Goal: Task Accomplishment & Management: Use online tool/utility

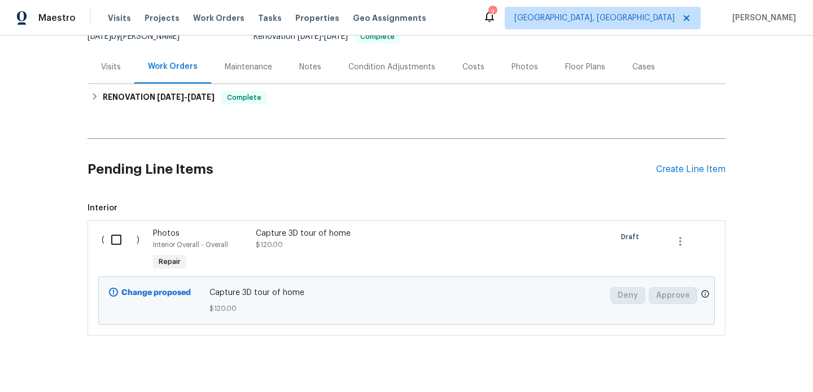
scroll to position [141, 0]
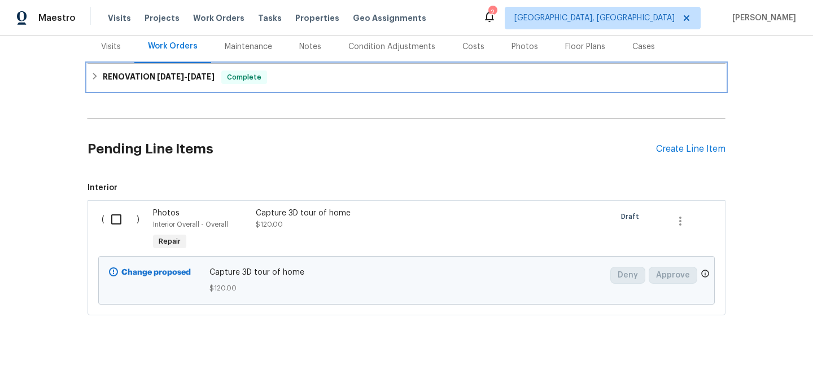
click at [198, 75] on span "8/20/25" at bounding box center [200, 77] width 27 height 8
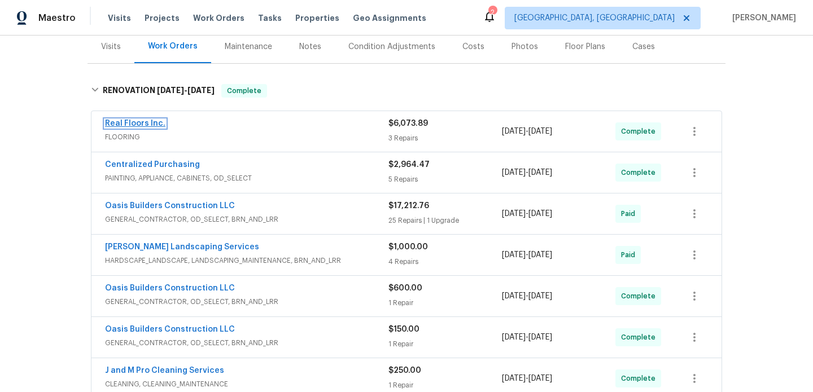
click at [135, 124] on link "Real Floors Inc." at bounding box center [135, 124] width 60 height 8
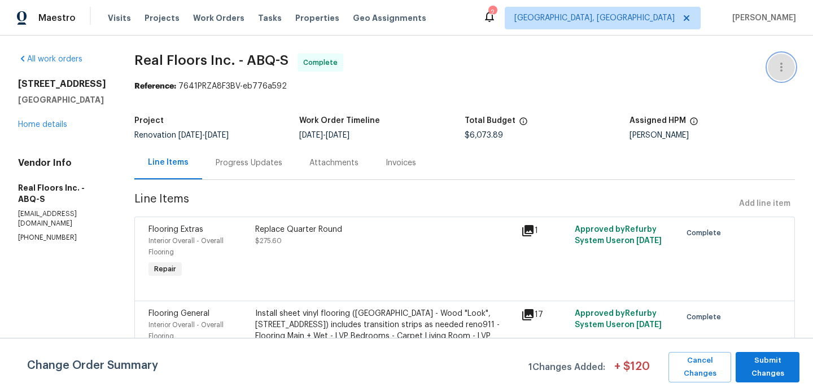
click at [782, 64] on icon "button" at bounding box center [781, 67] width 14 height 14
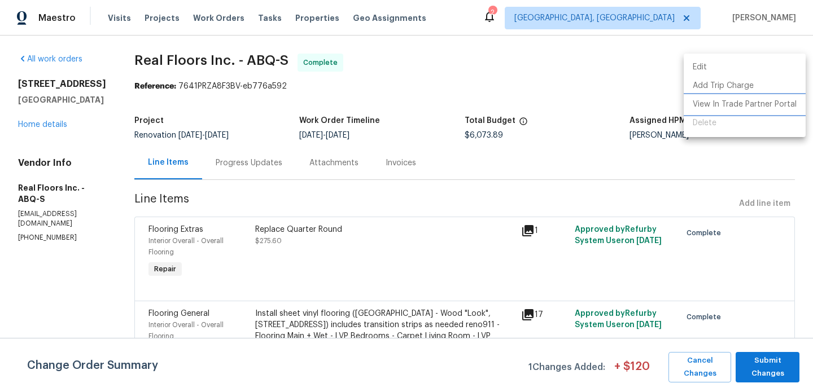
click at [771, 101] on li "View In Trade Partner Portal" at bounding box center [745, 104] width 122 height 19
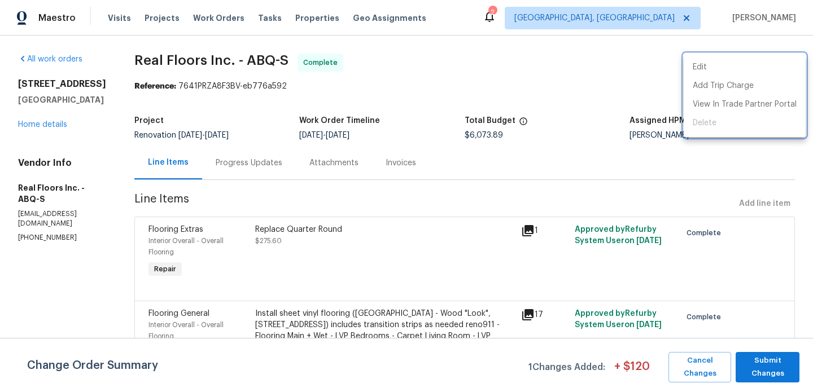
click at [481, 110] on div at bounding box center [406, 196] width 813 height 392
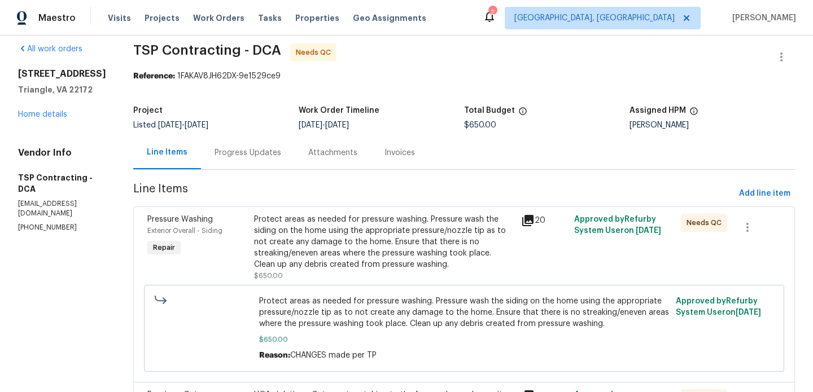
scroll to position [12, 0]
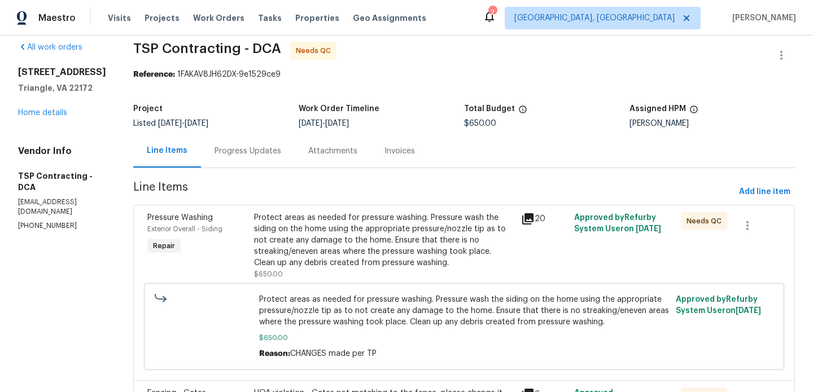
click at [253, 154] on div "Progress Updates" at bounding box center [248, 151] width 67 height 11
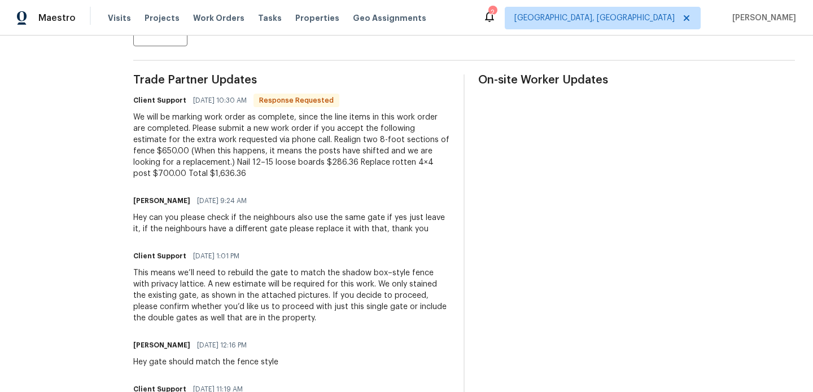
scroll to position [305, 0]
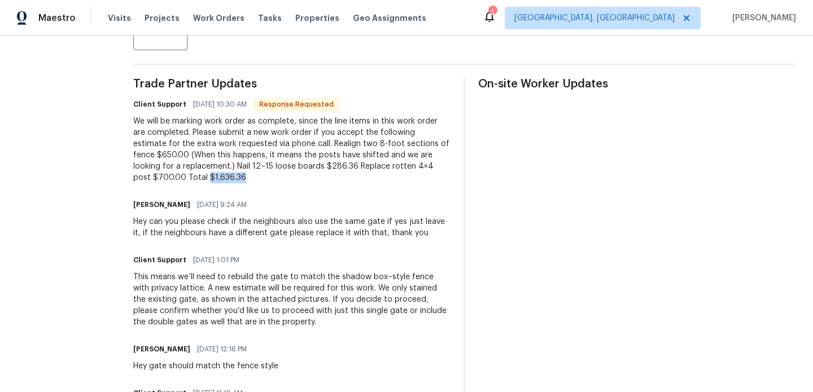
drag, startPoint x: 160, startPoint y: 179, endPoint x: 107, endPoint y: 179, distance: 52.5
click at [107, 179] on div "All work orders [STREET_ADDRESS] Home details Vendor Info TSP Contracting - DCA…" at bounding box center [406, 354] width 813 height 1247
copy div "$1,636.36"
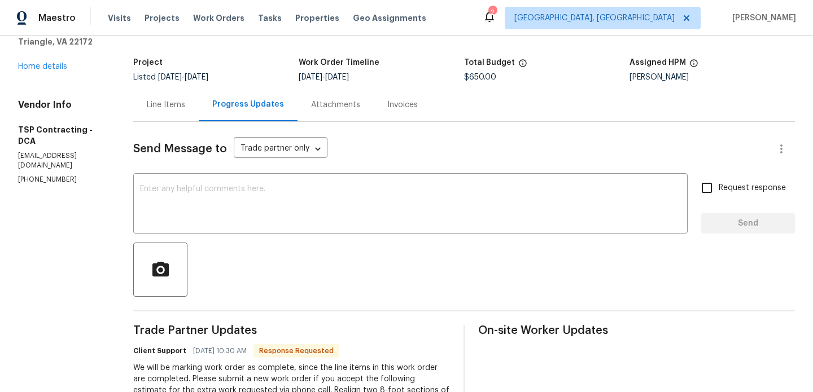
scroll to position [11, 0]
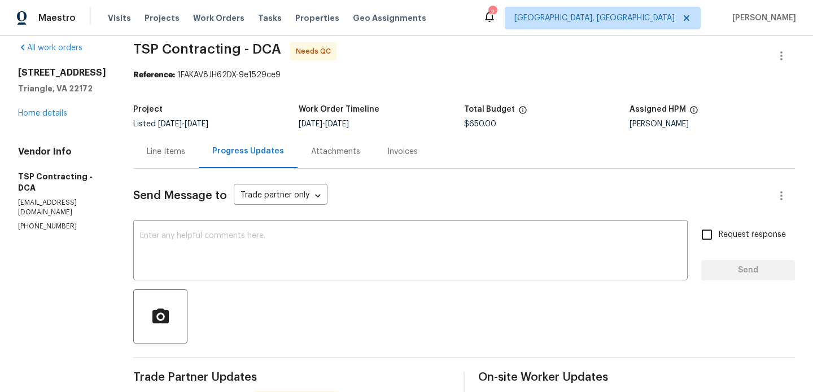
click at [164, 150] on div "Line Items" at bounding box center [166, 151] width 38 height 11
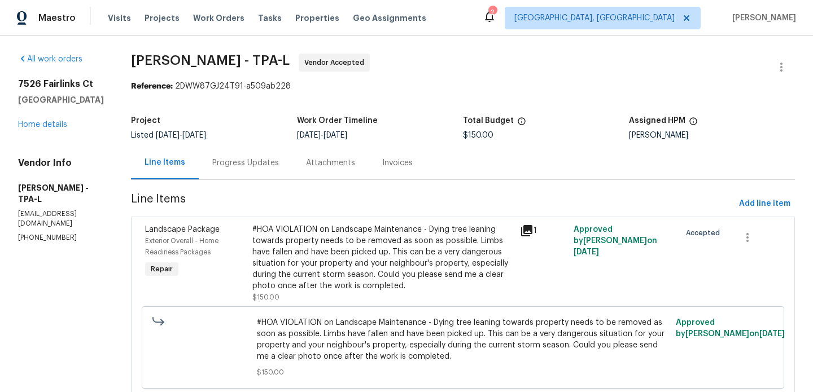
click at [373, 257] on div "#HOA VIOLATION on Landscape Maintenance - Dying tree leaning towards property n…" at bounding box center [382, 258] width 261 height 68
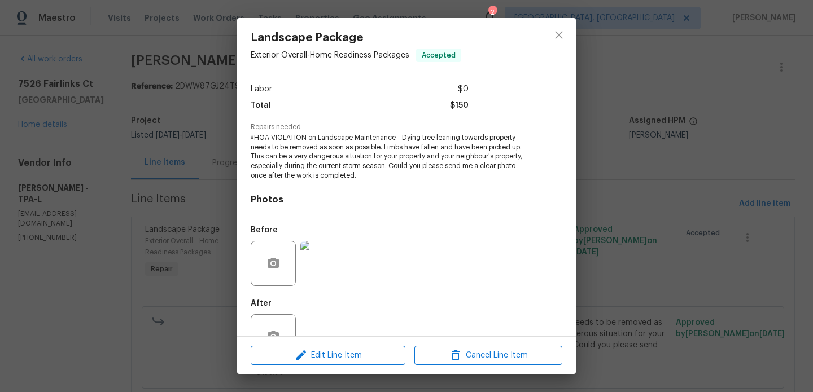
scroll to position [101, 0]
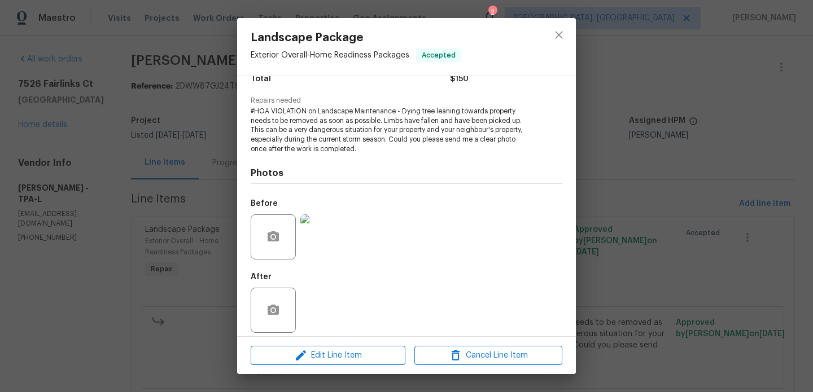
click at [324, 240] on img at bounding box center [322, 237] width 45 height 45
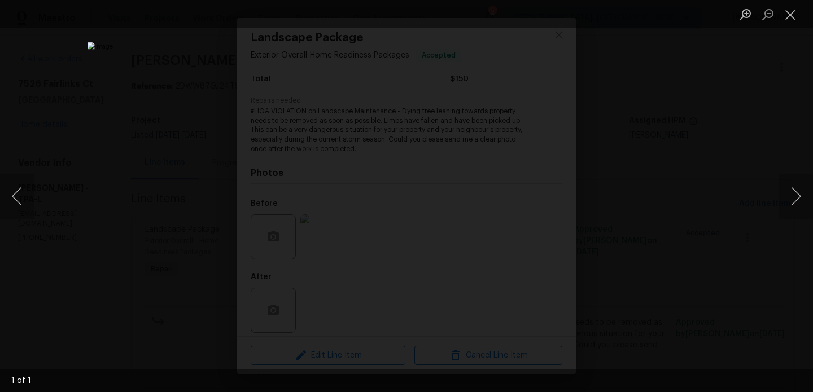
click at [628, 162] on div "Lightbox" at bounding box center [406, 196] width 813 height 392
